Goal: Communication & Community: Answer question/provide support

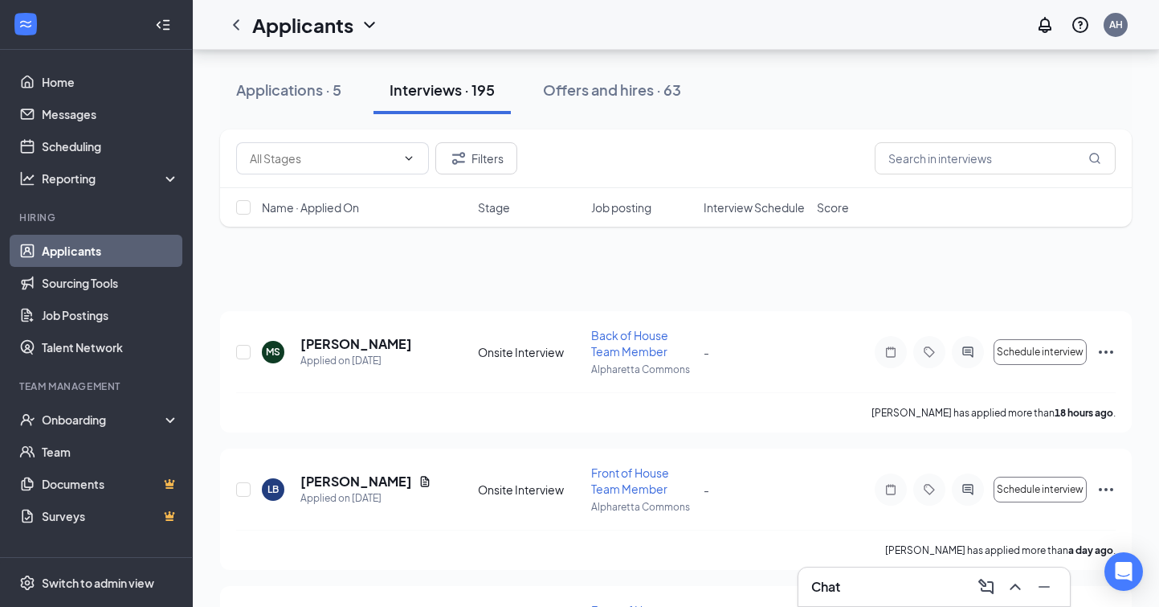
scroll to position [578, 0]
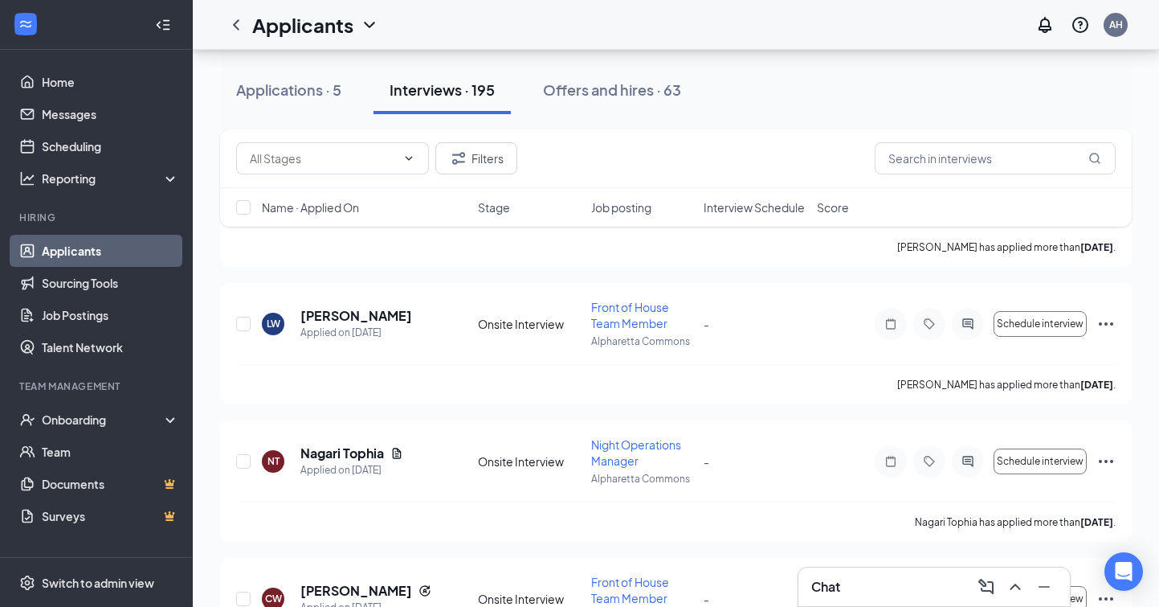
click at [915, 579] on div "Chat" at bounding box center [934, 587] width 246 height 26
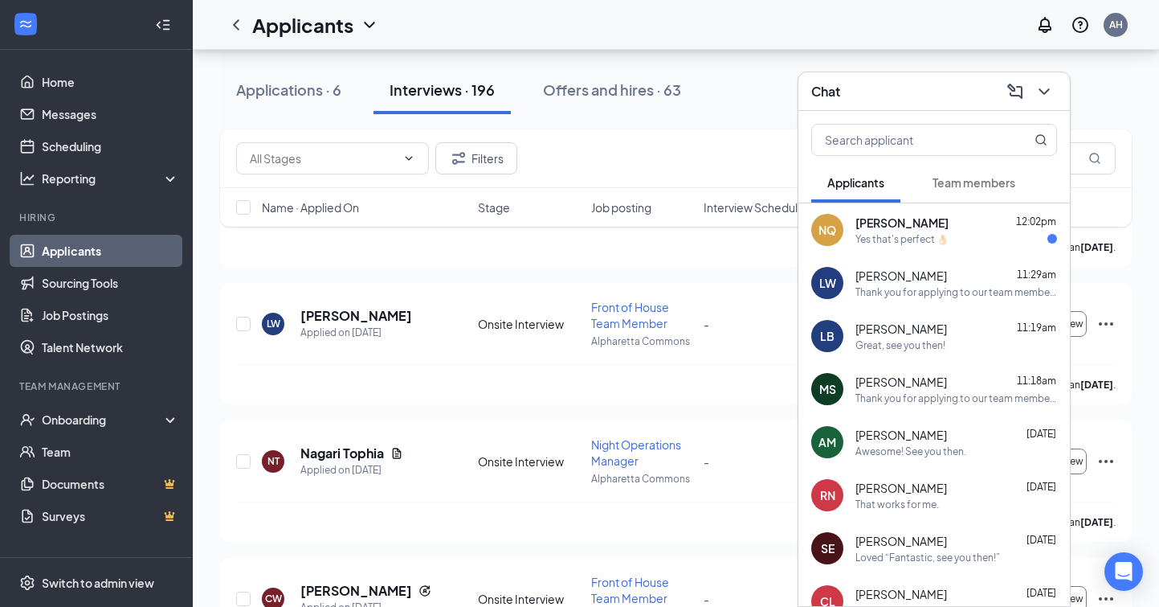
click at [951, 293] on div "Thank you for applying to our team member position at [DEMOGRAPHIC_DATA]-fil-A …" at bounding box center [957, 292] width 202 height 14
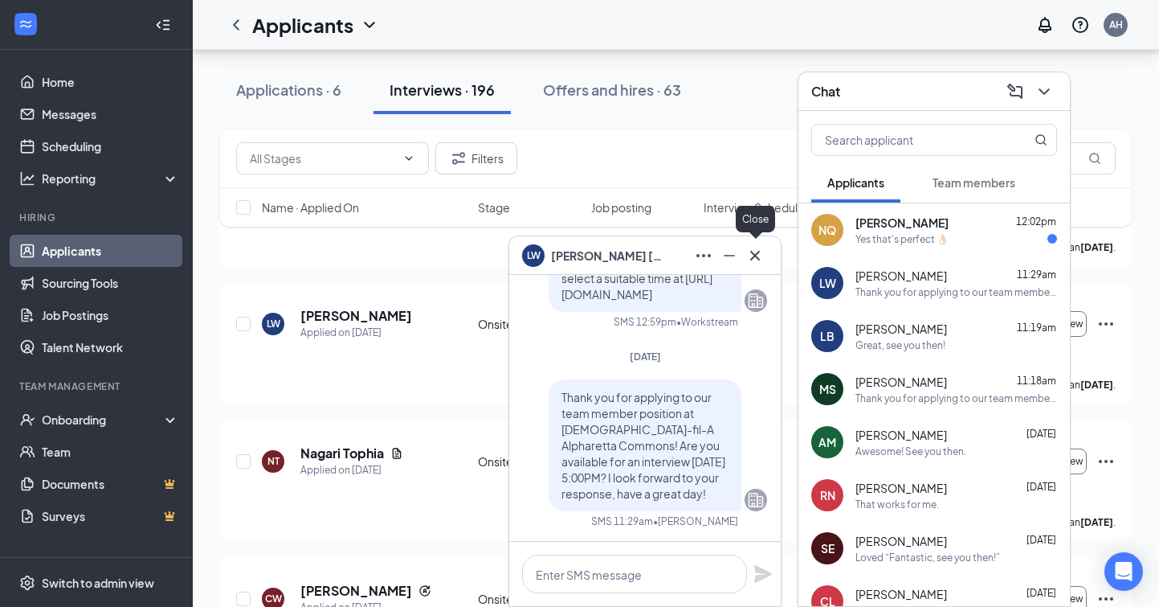
click at [752, 259] on icon "Cross" at bounding box center [755, 255] width 10 height 10
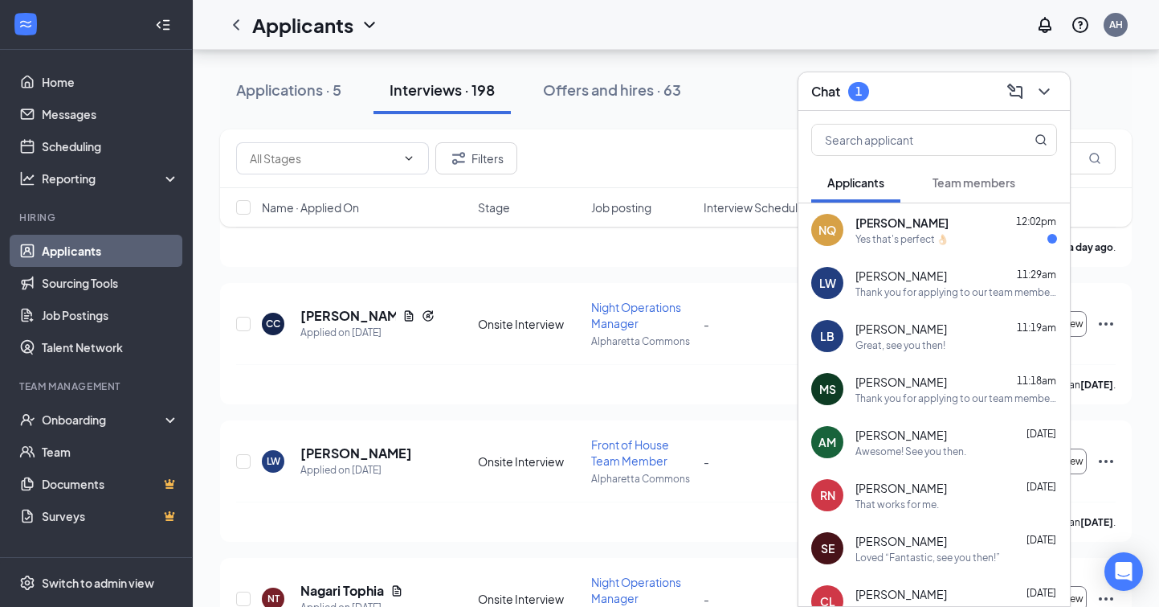
click at [905, 232] on div "Yes that's perfect 👌🏻" at bounding box center [902, 239] width 93 height 14
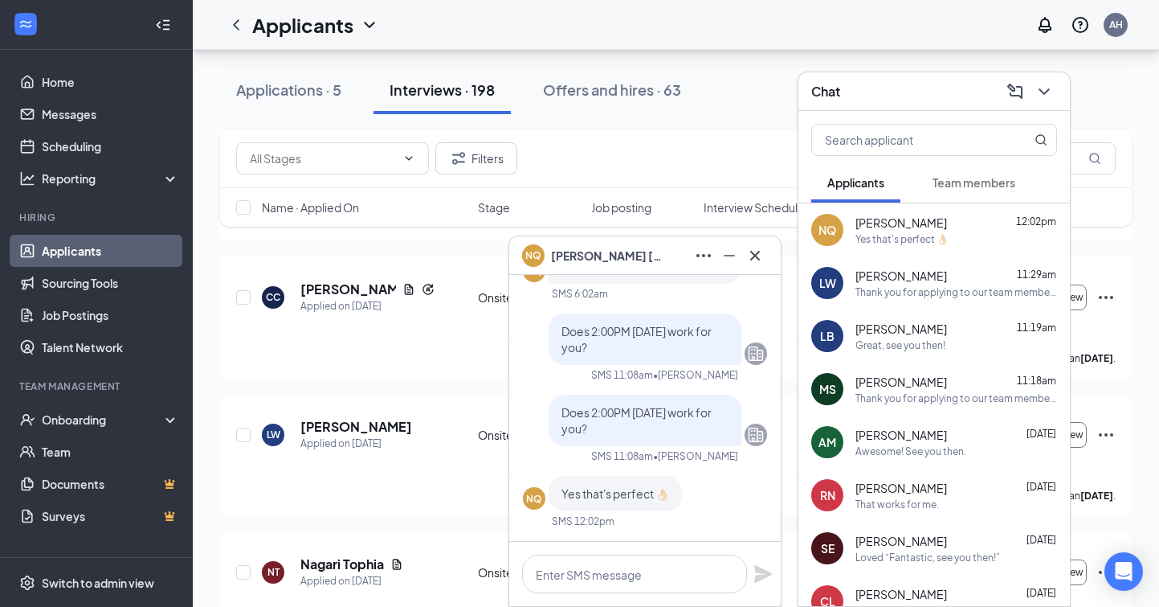
scroll to position [585, 0]
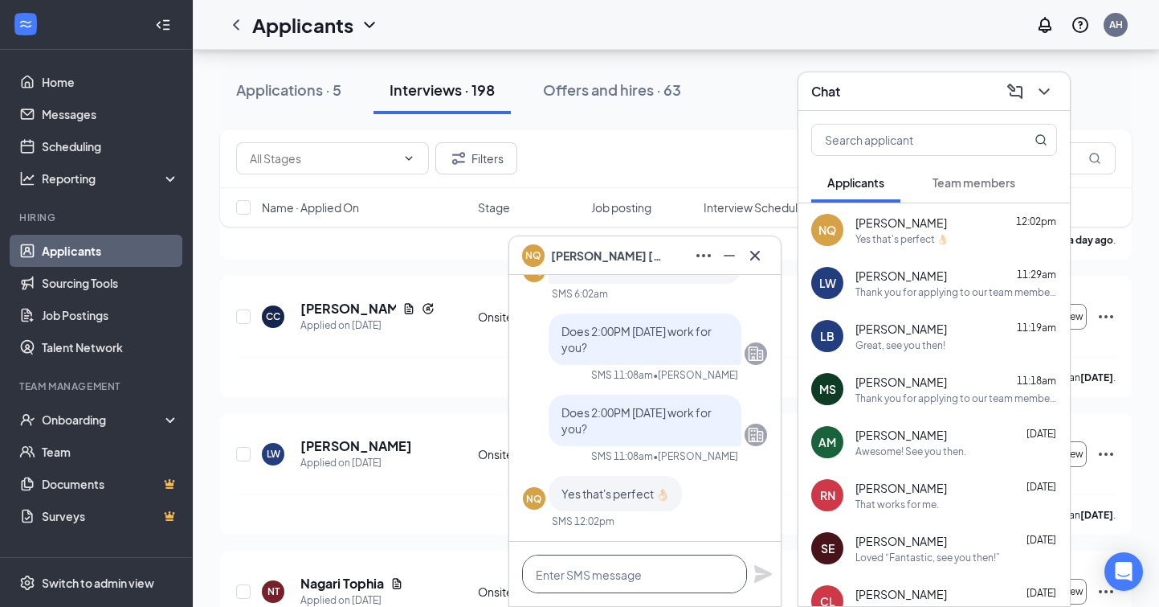
click at [624, 591] on textarea at bounding box center [634, 573] width 225 height 39
type textarea "Great, see you [DATE]!"
click at [759, 571] on icon "Plane" at bounding box center [763, 574] width 18 height 18
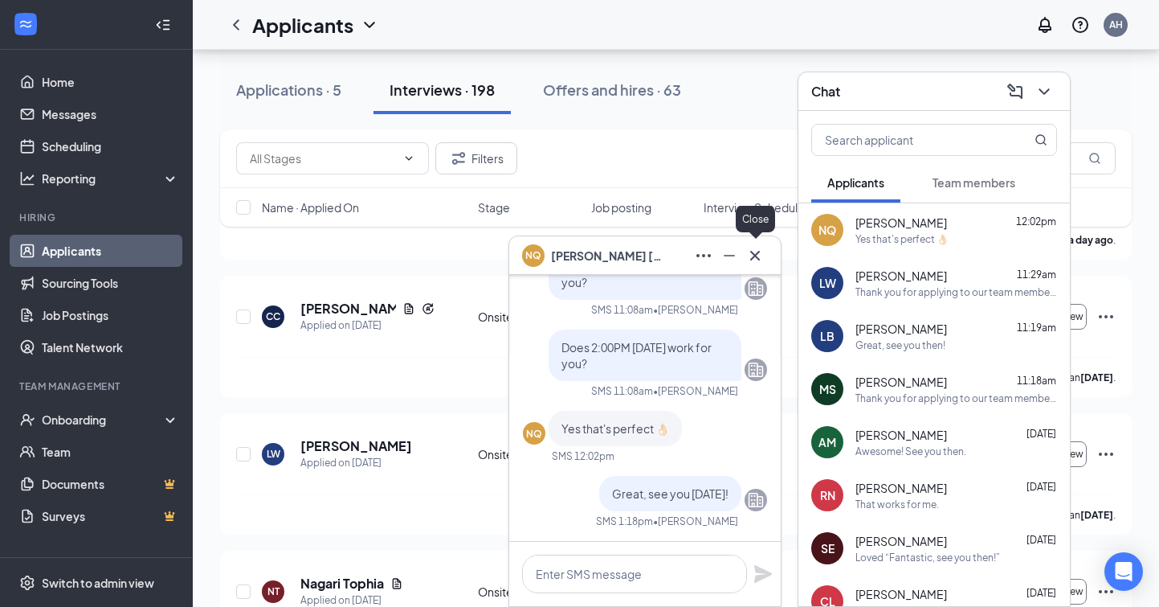
click at [756, 257] on icon "Cross" at bounding box center [755, 255] width 19 height 19
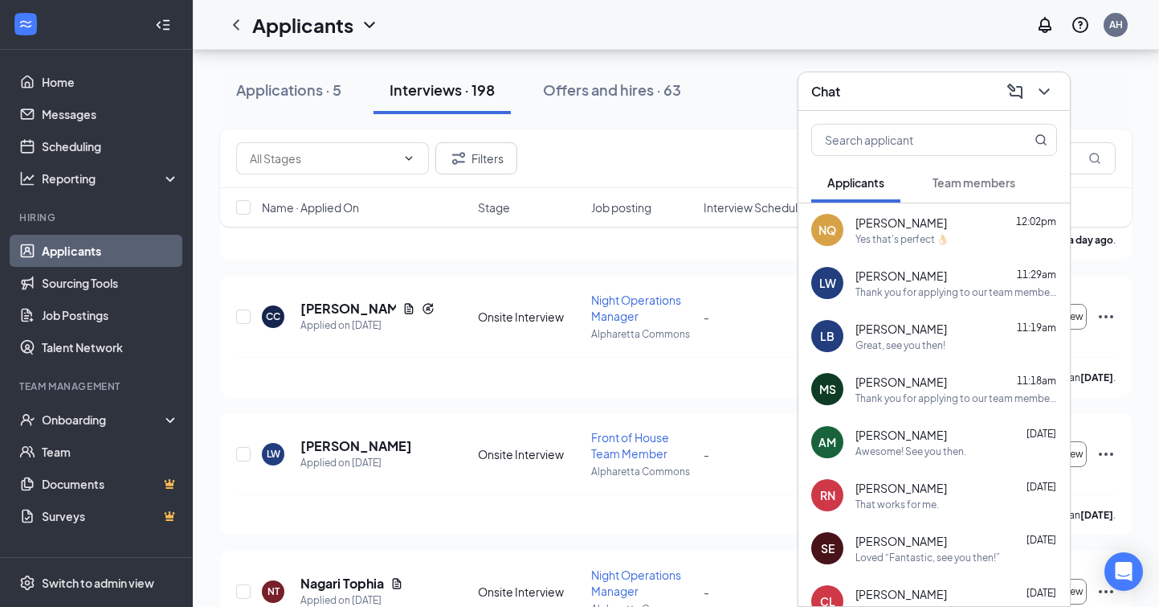
click at [908, 280] on span "[PERSON_NAME]" at bounding box center [902, 276] width 92 height 16
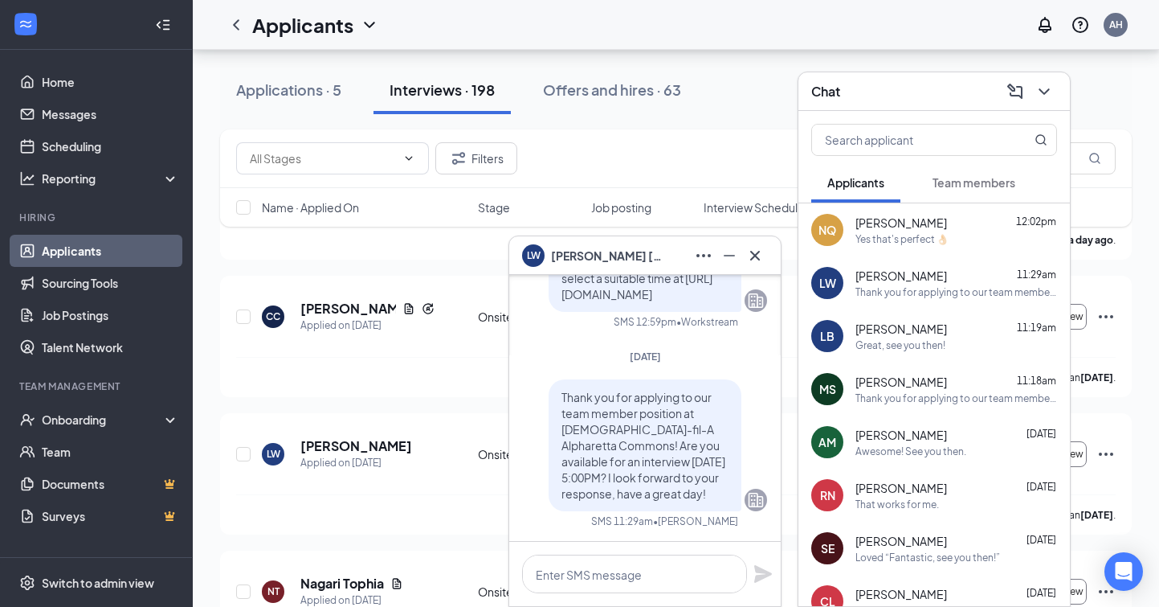
click at [914, 343] on div "Great, see you then!" at bounding box center [901, 345] width 90 height 14
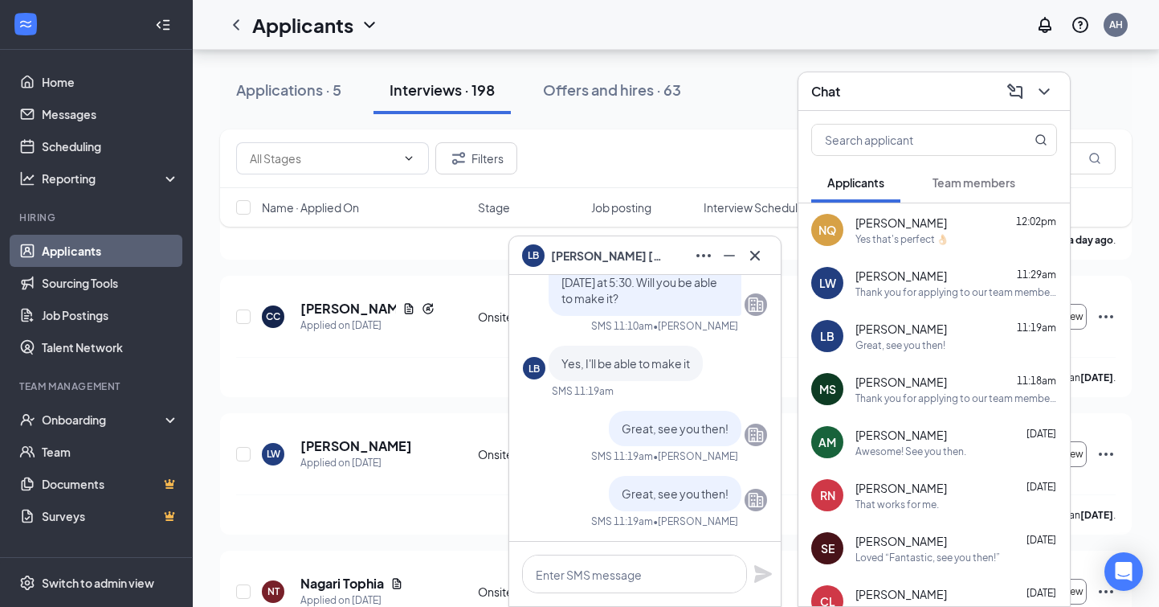
click at [919, 407] on div "[PERSON_NAME] 11:18am Thank you for applying to our team member position at [DE…" at bounding box center [935, 388] width 272 height 53
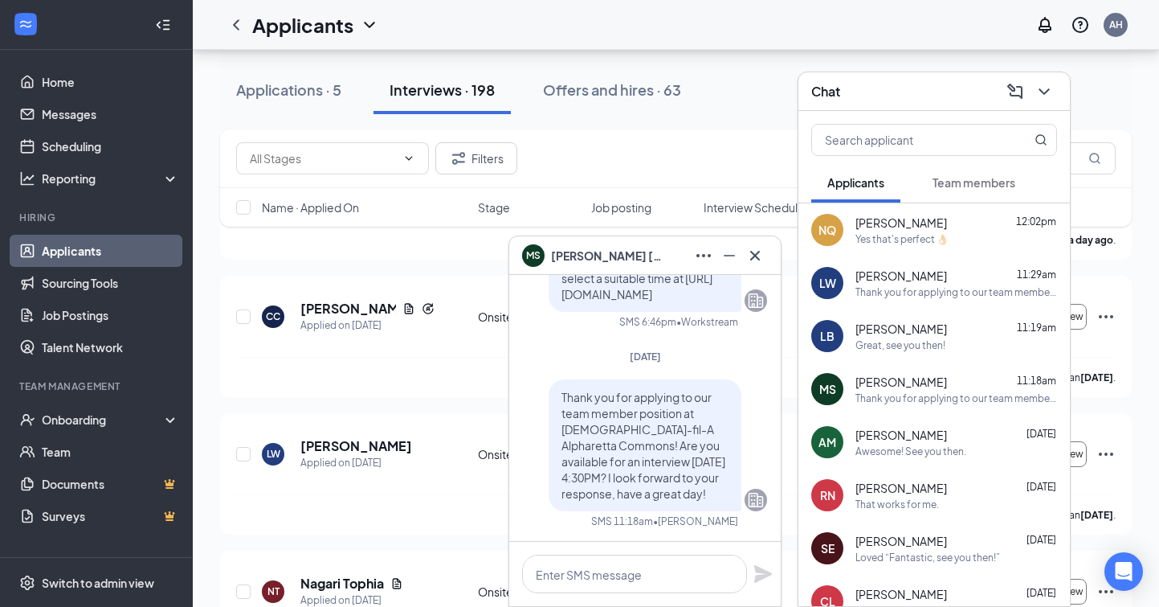
click at [924, 457] on div "Awesome! See you then." at bounding box center [911, 451] width 111 height 14
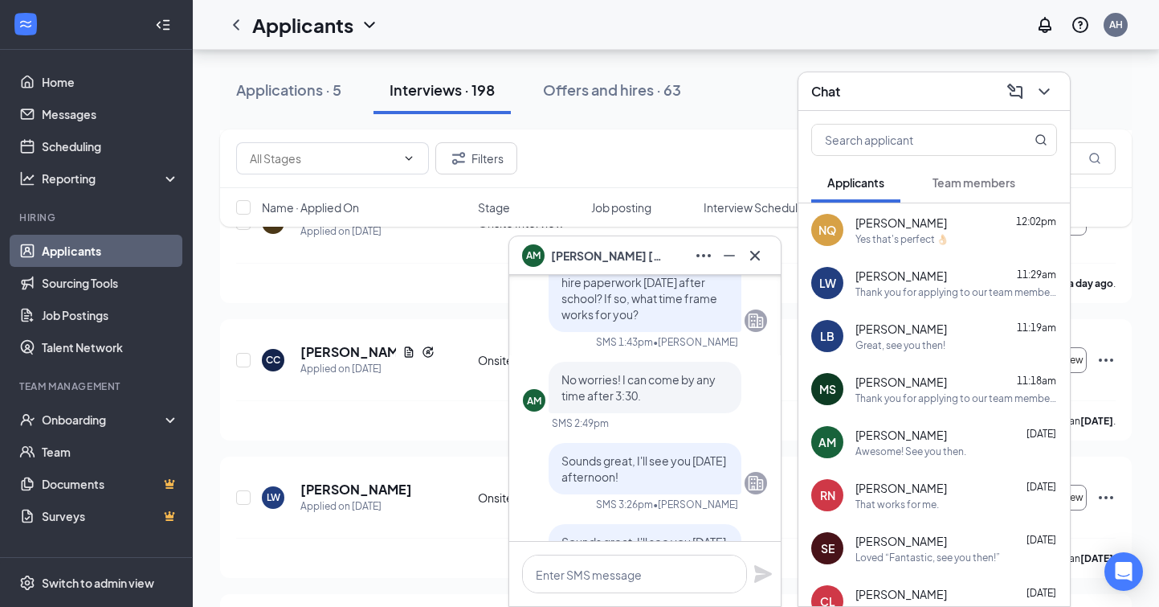
scroll to position [-133, 0]
click at [950, 497] on div "That works for me." at bounding box center [957, 504] width 202 height 14
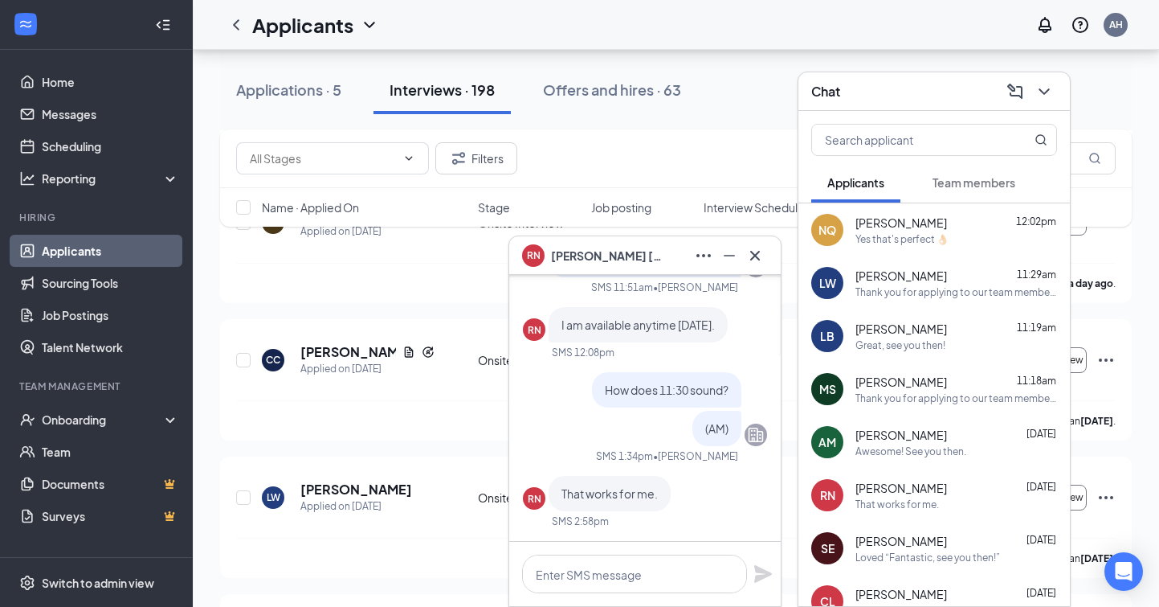
scroll to position [0, 0]
click at [749, 263] on icon "Cross" at bounding box center [755, 255] width 19 height 19
